Goal: Register for event/course

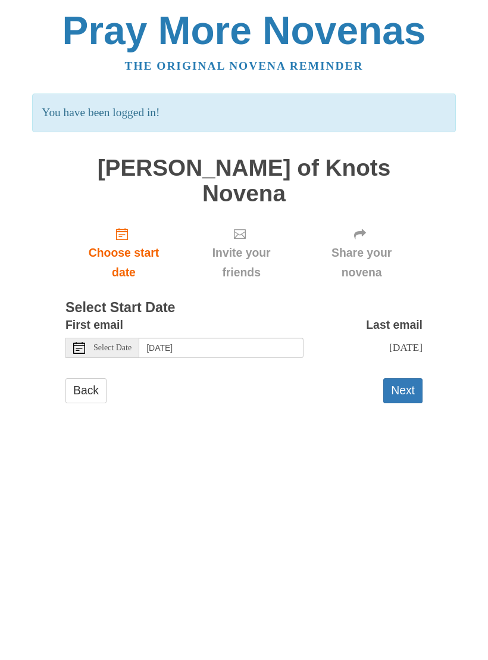
click at [412, 378] on button "Next" at bounding box center [402, 390] width 39 height 24
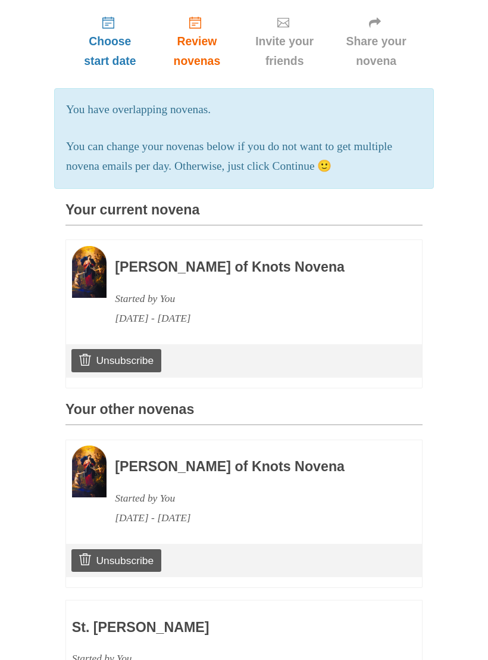
scroll to position [147, 0]
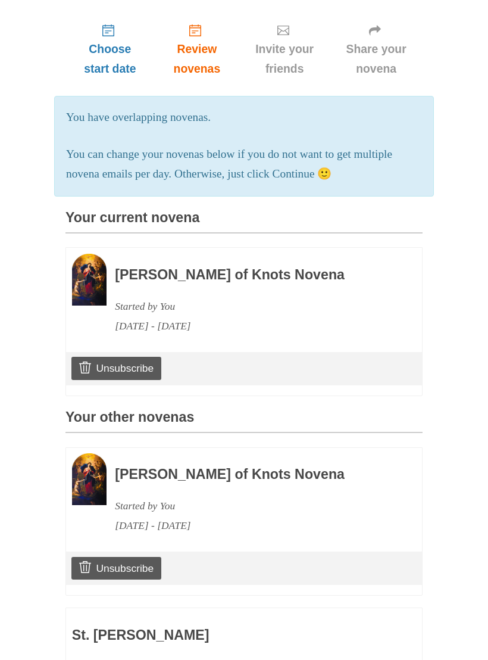
click at [159, 497] on div "Started by You" at bounding box center [252, 507] width 275 height 20
click at [96, 454] on img at bounding box center [89, 480] width 35 height 52
click at [89, 454] on img at bounding box center [89, 480] width 35 height 52
click at [180, 467] on h3 "[PERSON_NAME] of Knots Novena" at bounding box center [252, 474] width 275 height 15
click at [242, 516] on div "September 8, 2025 - September 17, 2025" at bounding box center [252, 526] width 275 height 20
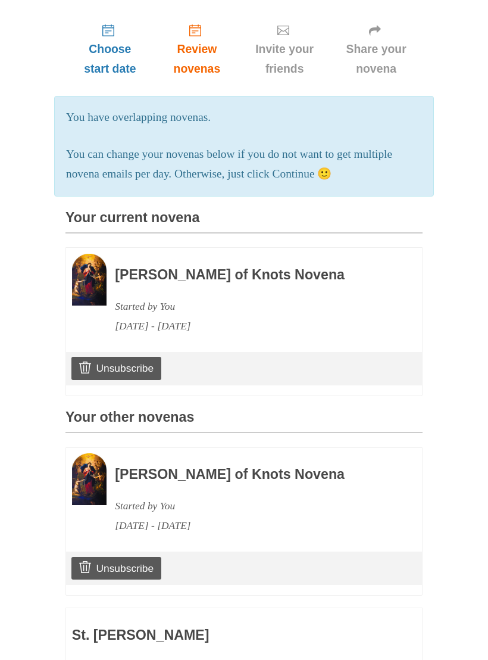
click at [98, 454] on img at bounding box center [89, 480] width 35 height 52
click at [99, 454] on img at bounding box center [89, 480] width 35 height 52
click at [100, 260] on img at bounding box center [89, 280] width 35 height 52
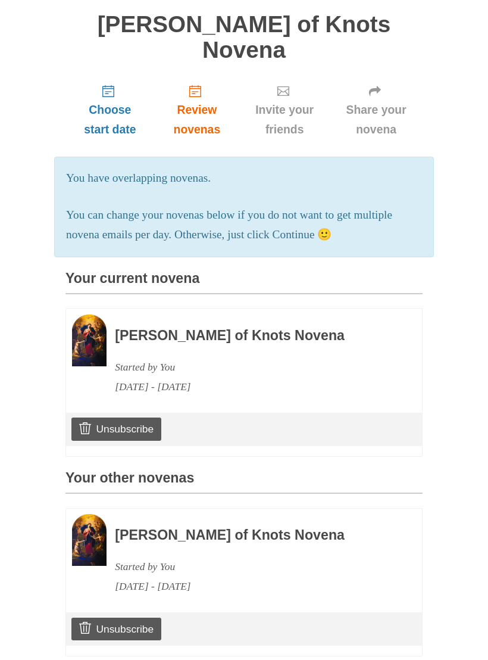
scroll to position [85, 0]
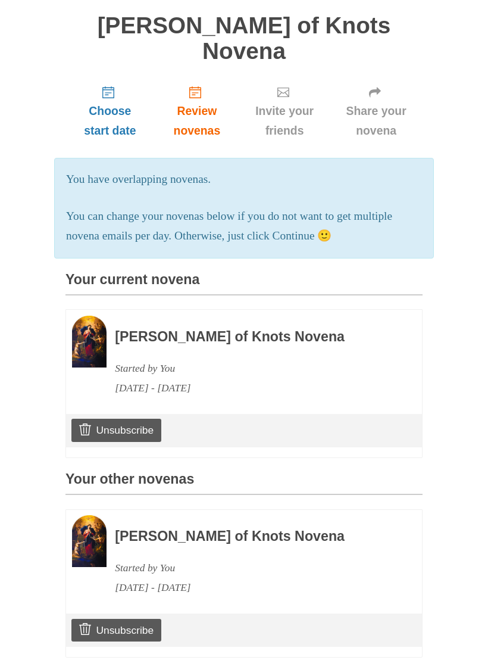
click at [110, 419] on link "Unsubscribe" at bounding box center [116, 430] width 90 height 23
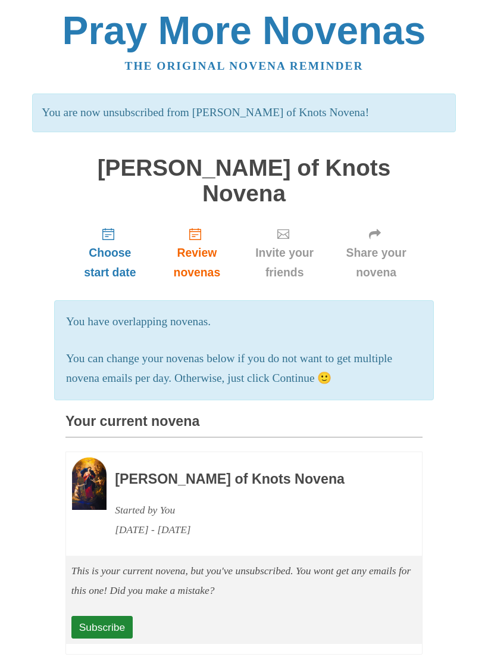
click at [97, 457] on img at bounding box center [89, 483] width 35 height 52
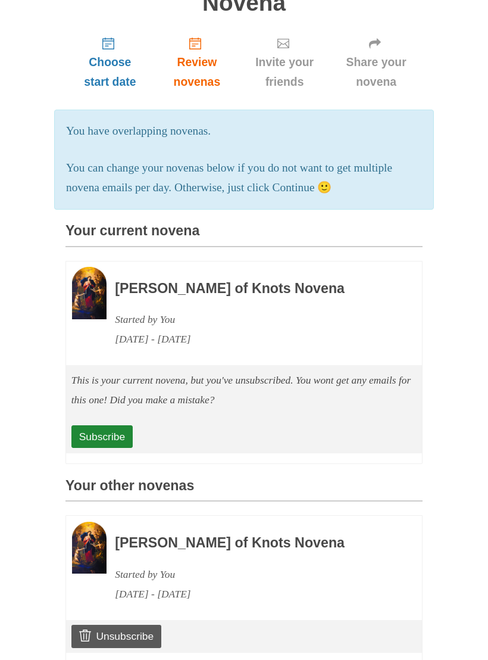
scroll to position [190, 0]
click at [110, 426] on link "Subscribe" at bounding box center [101, 437] width 61 height 23
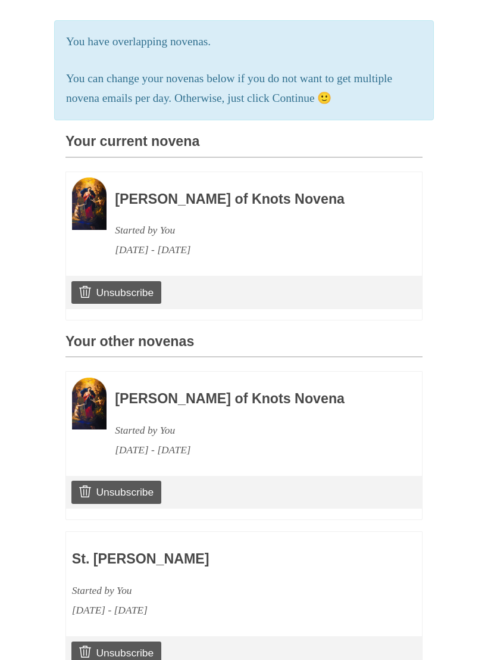
scroll to position [280, 0]
click at [129, 480] on link "Unsubscribe" at bounding box center [116, 491] width 90 height 23
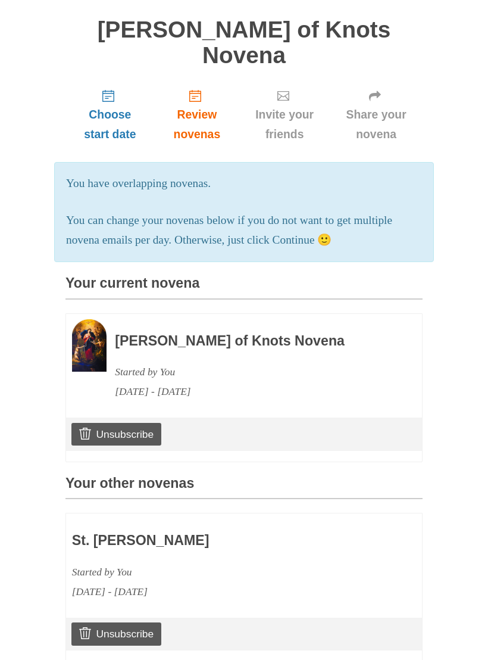
scroll to position [125, 0]
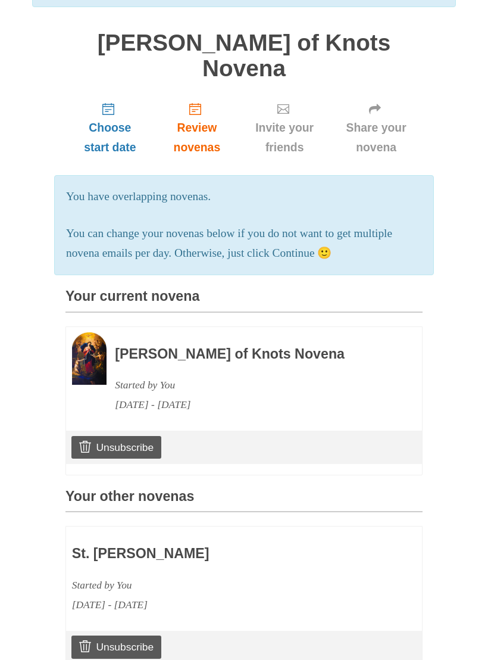
click at [167, 336] on div "Mary Undoer of Knots Novena Started by You September 17, 2025 - September 26, 2…" at bounding box center [252, 373] width 275 height 82
click at [166, 335] on div "Mary Undoer of Knots Novena Started by You September 17, 2025 - September 26, 2…" at bounding box center [252, 373] width 275 height 82
click at [167, 338] on div "Mary Undoer of Knots Novena Started by You September 17, 2025 - September 26, 2…" at bounding box center [252, 373] width 275 height 82
click at [146, 395] on div "[DATE] - [DATE]" at bounding box center [252, 405] width 275 height 20
click at [126, 289] on h3 "Your current novena" at bounding box center [243, 300] width 357 height 23
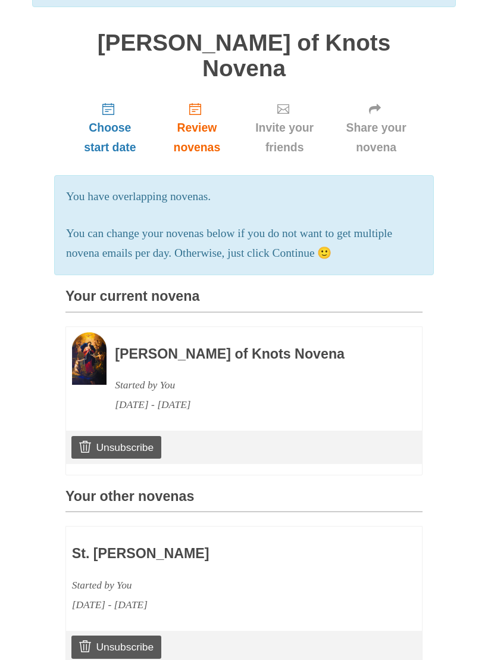
click at [204, 118] on span "Review novenas" at bounding box center [197, 137] width 61 height 39
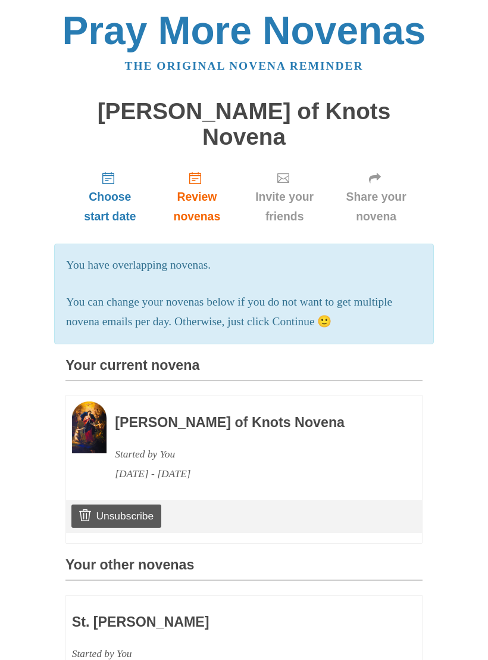
click at [195, 110] on h1 "[PERSON_NAME] of Knots Novena" at bounding box center [243, 124] width 357 height 51
click at [166, 116] on h1 "[PERSON_NAME] of Knots Novena" at bounding box center [243, 124] width 357 height 51
click at [118, 161] on link "Choose start date" at bounding box center [109, 196] width 89 height 71
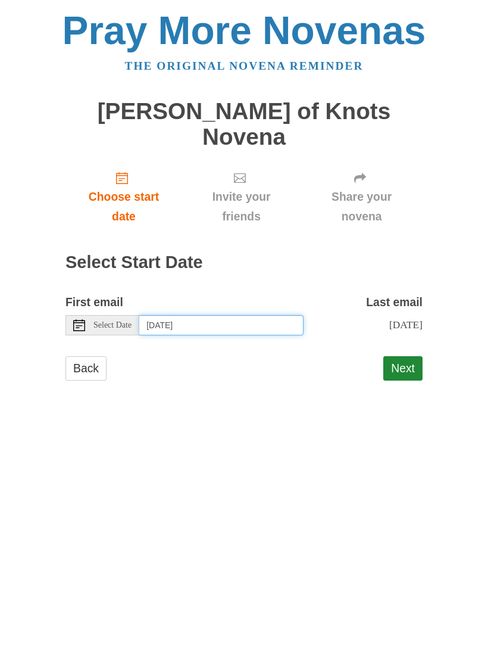
click at [274, 315] on input "[DATE]" at bounding box center [221, 325] width 164 height 20
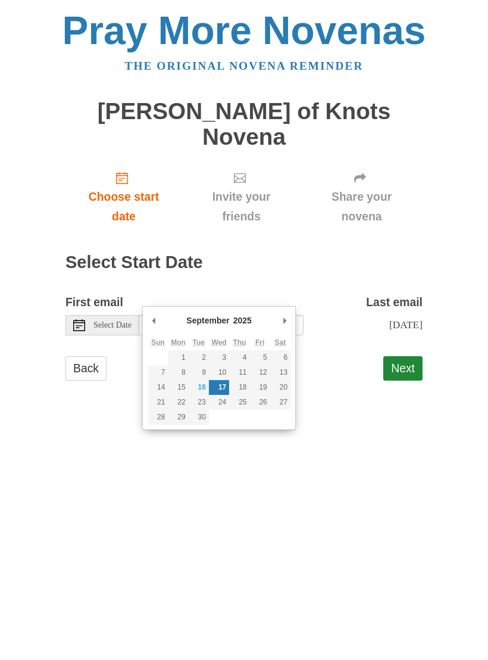
click at [332, 253] on h2 "Select Start Date" at bounding box center [243, 262] width 357 height 19
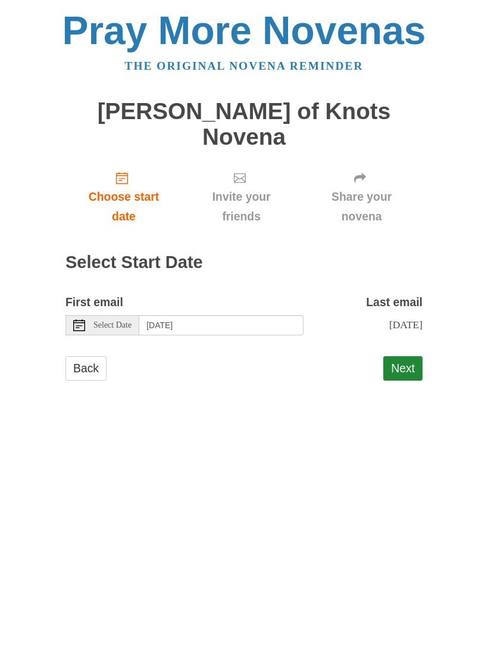
click at [412, 356] on button "Next" at bounding box center [402, 368] width 39 height 24
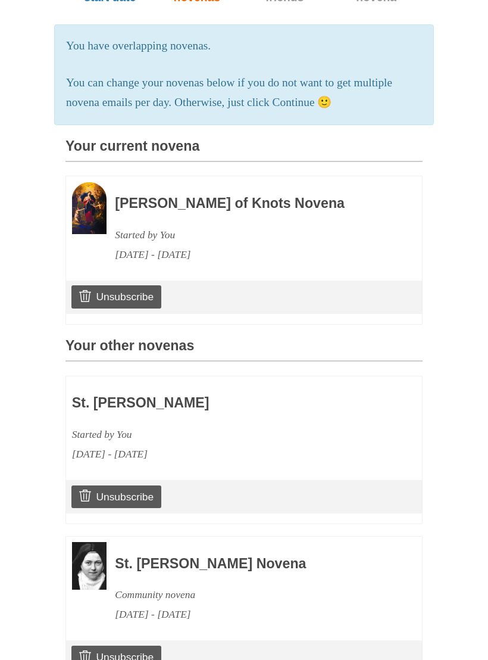
scroll to position [217, 0]
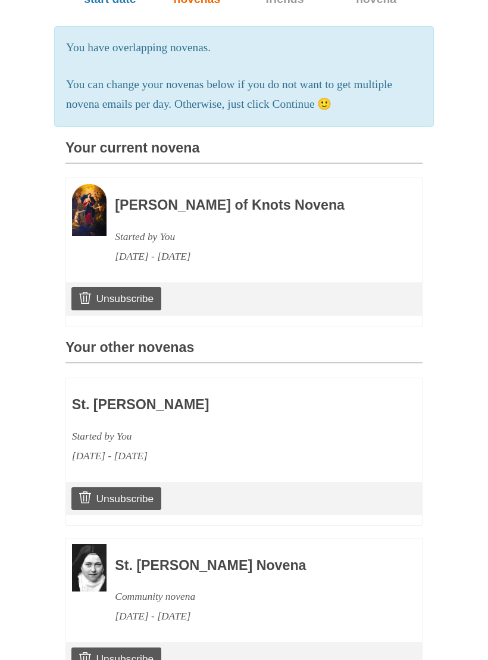
click at [158, 198] on h3 "[PERSON_NAME] of Knots Novena" at bounding box center [252, 205] width 275 height 15
click at [171, 246] on div "[DATE] - [DATE]" at bounding box center [252, 256] width 275 height 20
click at [149, 188] on div "Mary Undoer of Knots Novena Started by You September 17, 2025 - September 26, 2…" at bounding box center [252, 225] width 275 height 82
click at [118, 189] on div "Mary Undoer of Knots Novena Started by You September 17, 2025 - September 26, 2…" at bounding box center [252, 225] width 275 height 82
click at [120, 287] on link "Unsubscribe" at bounding box center [116, 298] width 90 height 23
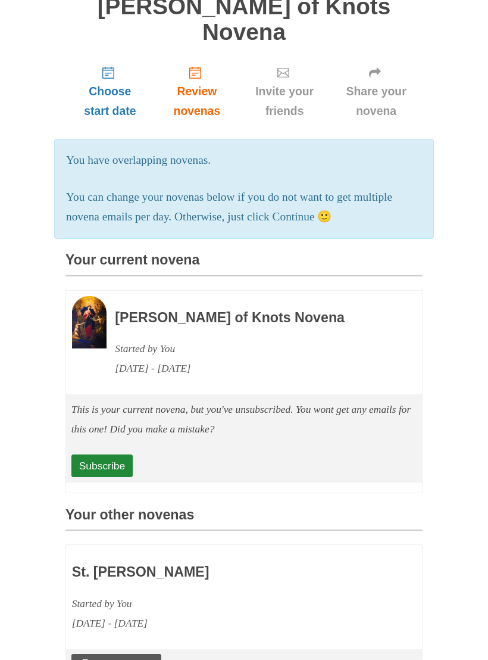
scroll to position [164, 0]
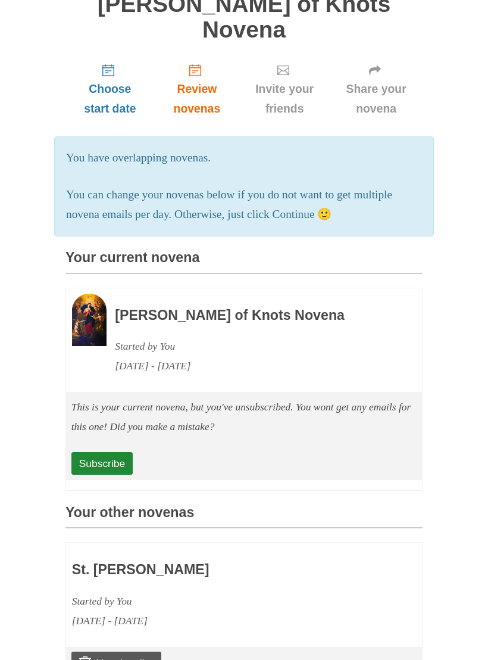
click at [112, 452] on link "Subscribe" at bounding box center [101, 463] width 61 height 23
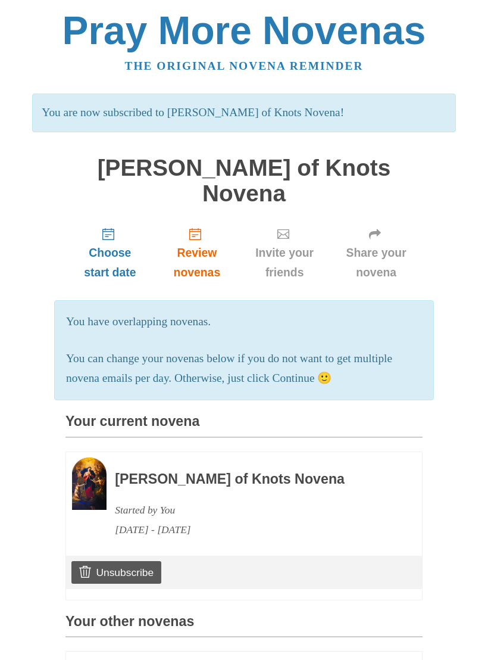
click at [121, 172] on h1 "[PERSON_NAME] of Knots Novena" at bounding box center [243, 180] width 357 height 51
click at [115, 218] on link "Choose start date" at bounding box center [109, 253] width 89 height 71
click at [211, 243] on span "Review novenas" at bounding box center [197, 262] width 61 height 39
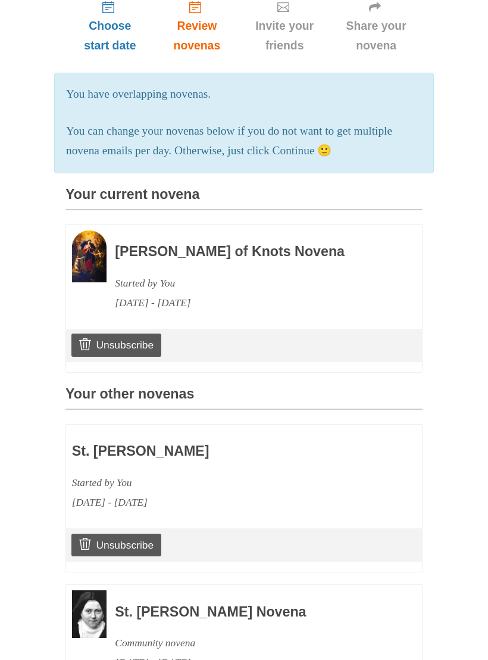
scroll to position [263, 0]
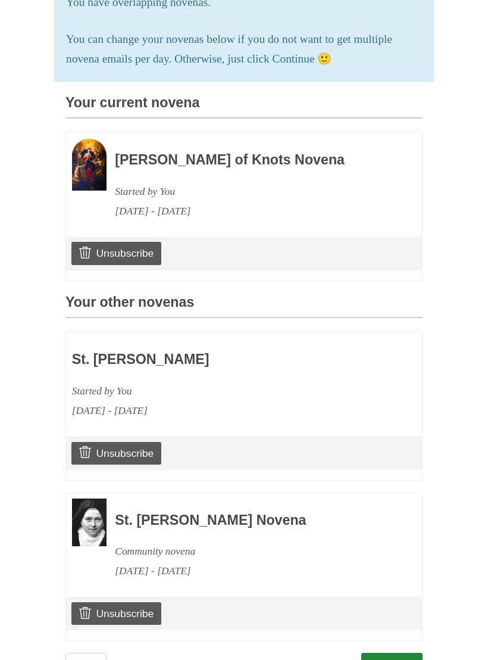
click at [395, 653] on link "Continue" at bounding box center [392, 665] width 62 height 24
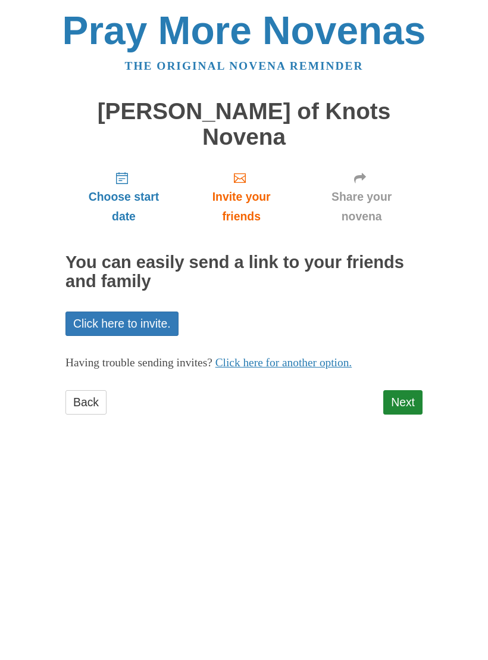
click at [404, 390] on link "Next" at bounding box center [402, 402] width 39 height 24
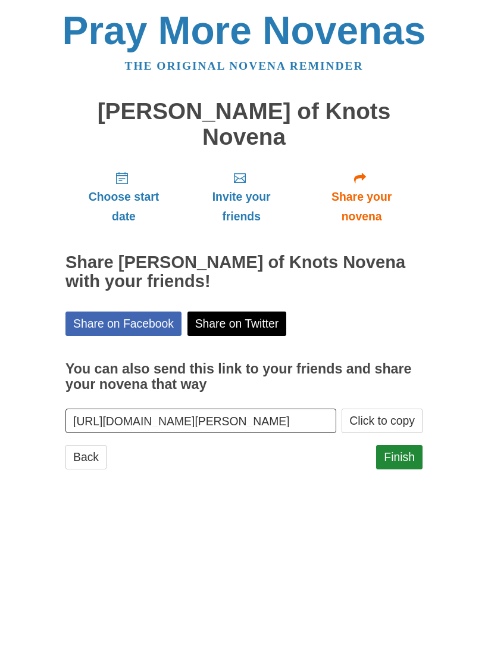
click at [404, 445] on link "Finish" at bounding box center [399, 457] width 46 height 24
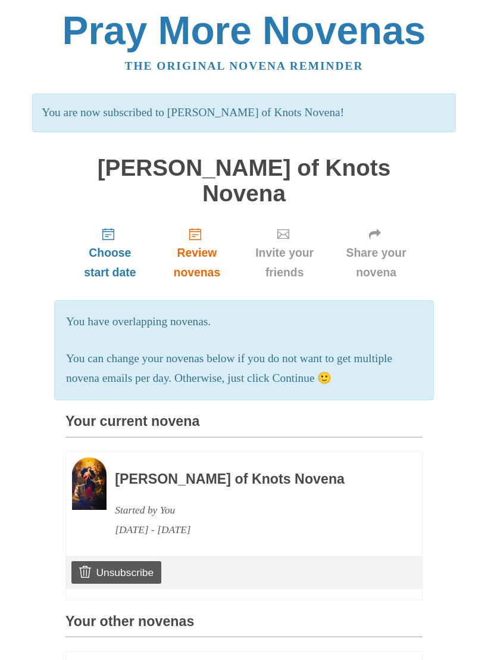
click at [173, 472] on h3 "[PERSON_NAME] of Knots Novena" at bounding box center [252, 479] width 275 height 15
click at [105, 457] on img at bounding box center [89, 483] width 35 height 52
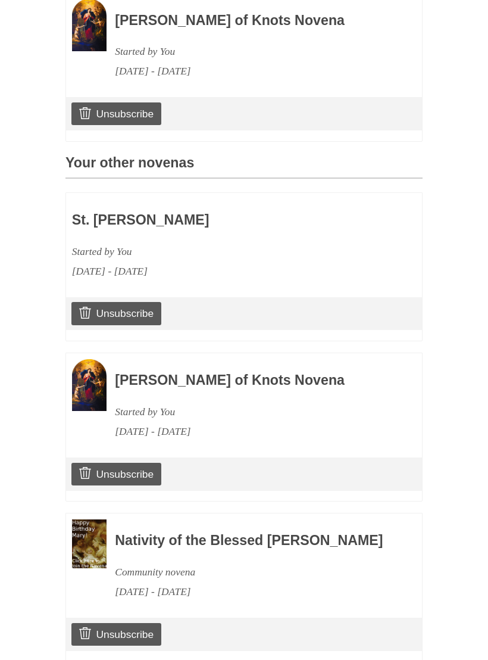
scroll to position [492, 0]
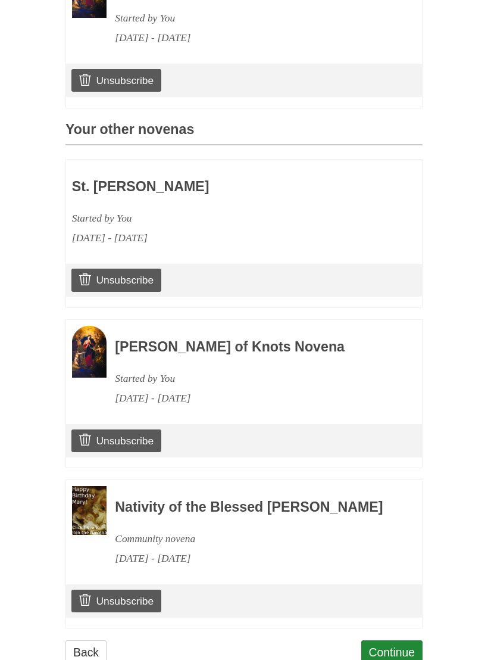
click at [398, 640] on link "Continue" at bounding box center [392, 652] width 62 height 24
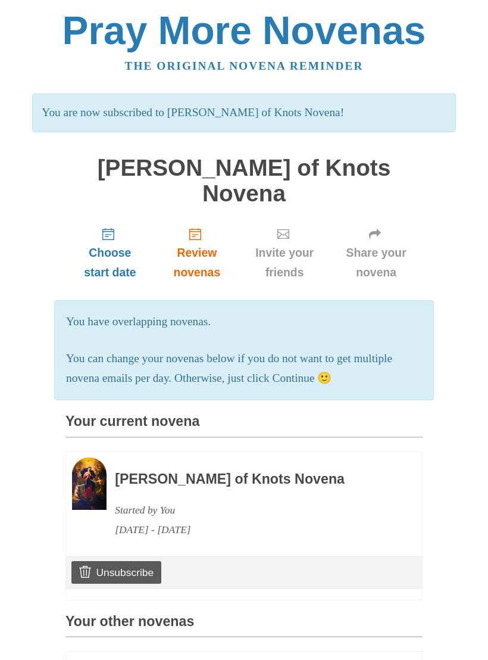
scroll to position [508, 0]
